Goal: Information Seeking & Learning: Check status

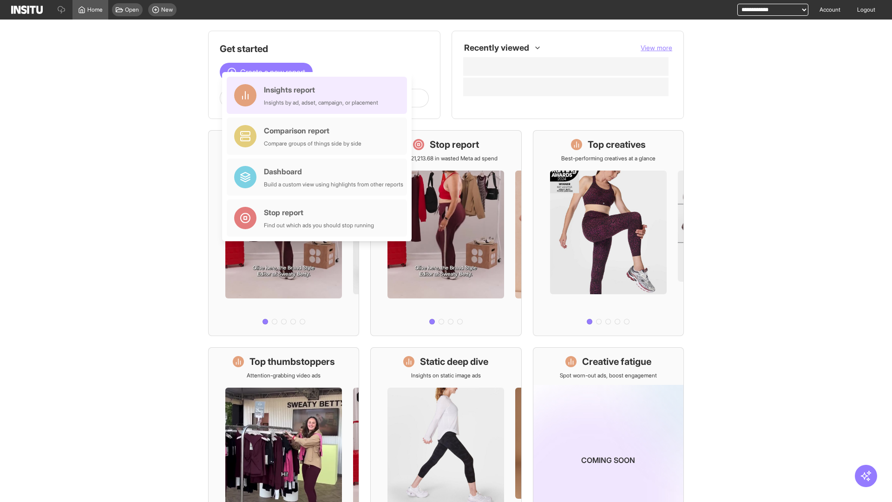
click at [319, 95] on div "Insights report Insights by ad, adset, campaign, or placement" at bounding box center [321, 95] width 114 height 22
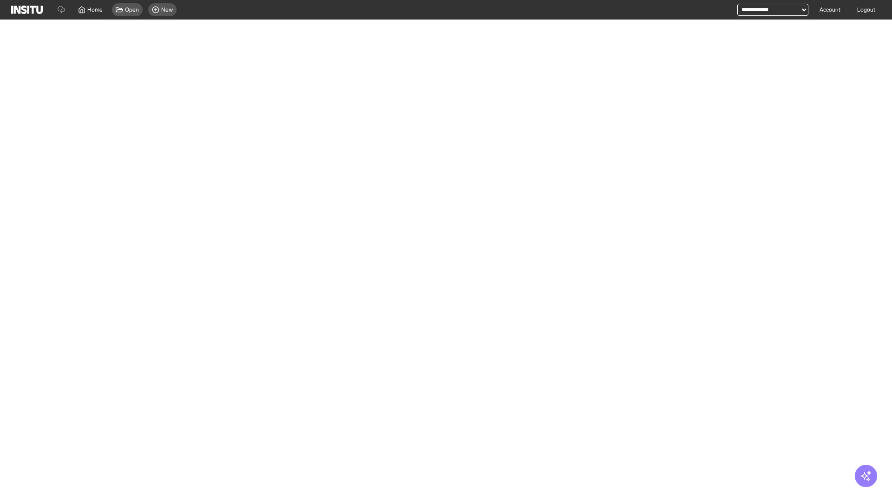
select select "**"
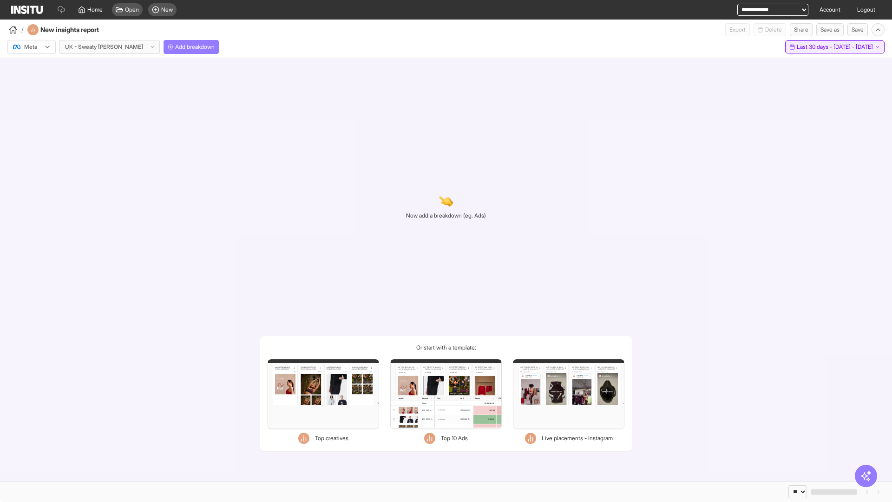
click at [818, 47] on span "Last 30 days - [DATE] - [DATE]" at bounding box center [834, 46] width 76 height 7
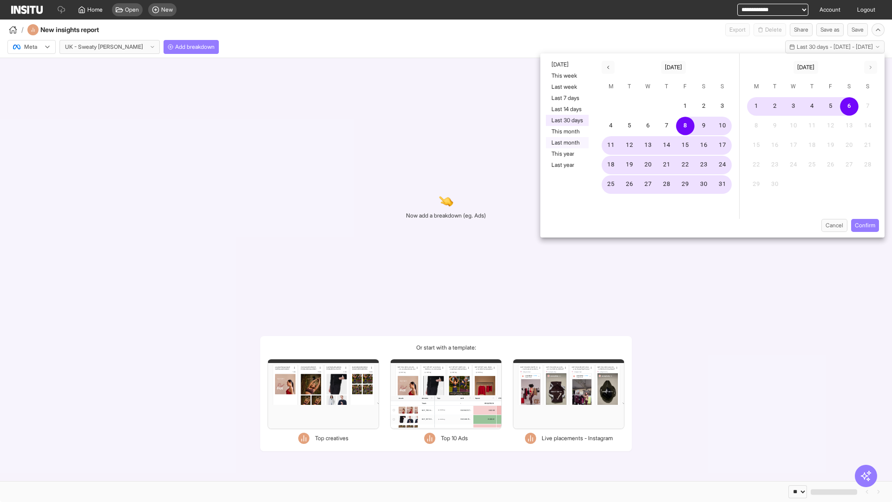
click at [566, 143] on button "Last month" at bounding box center [567, 142] width 43 height 11
